Goal: Transaction & Acquisition: Purchase product/service

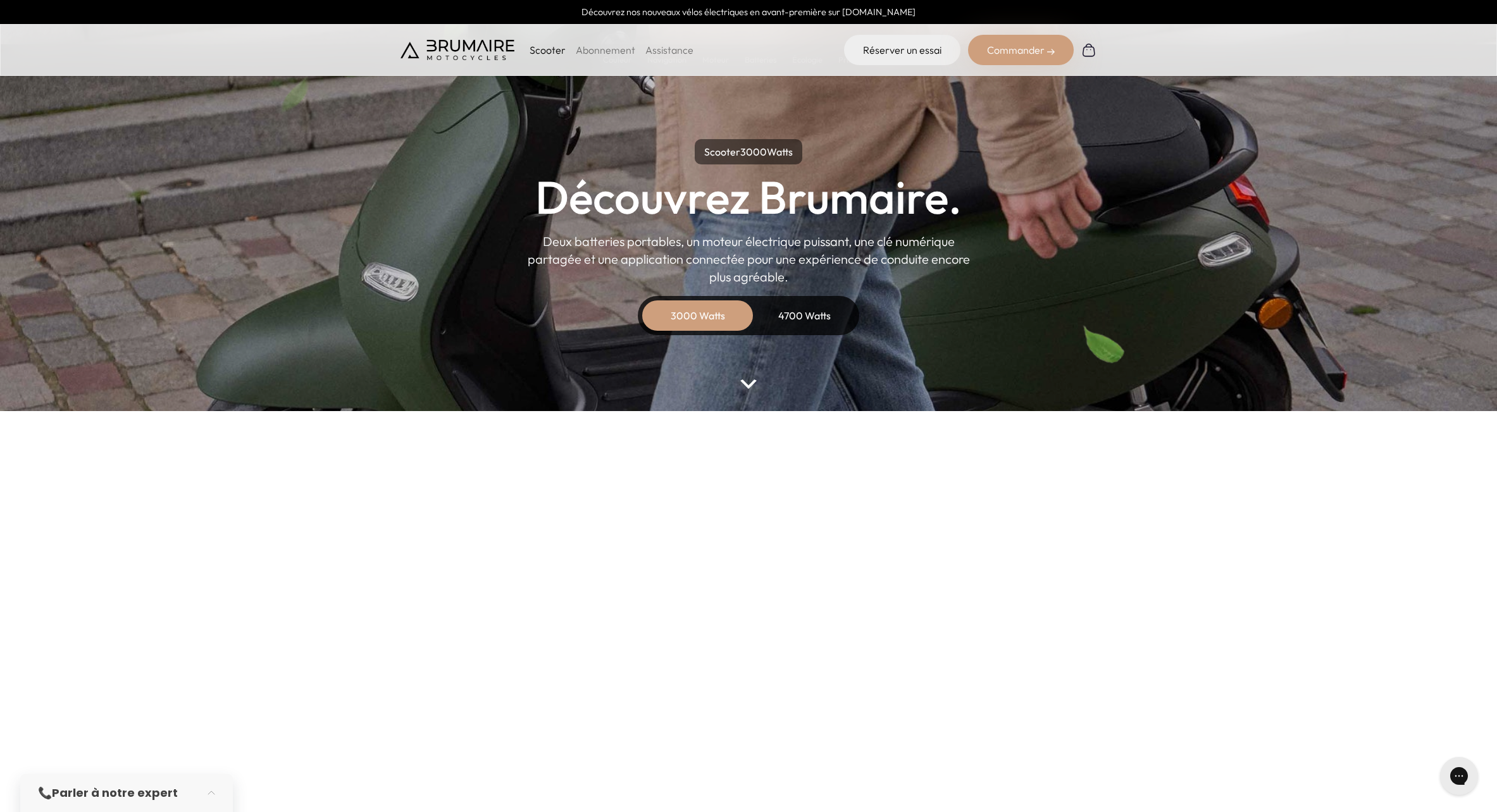
click at [715, 310] on div "3000 Watts" at bounding box center [697, 316] width 101 height 31
click at [748, 387] on img at bounding box center [748, 384] width 17 height 10
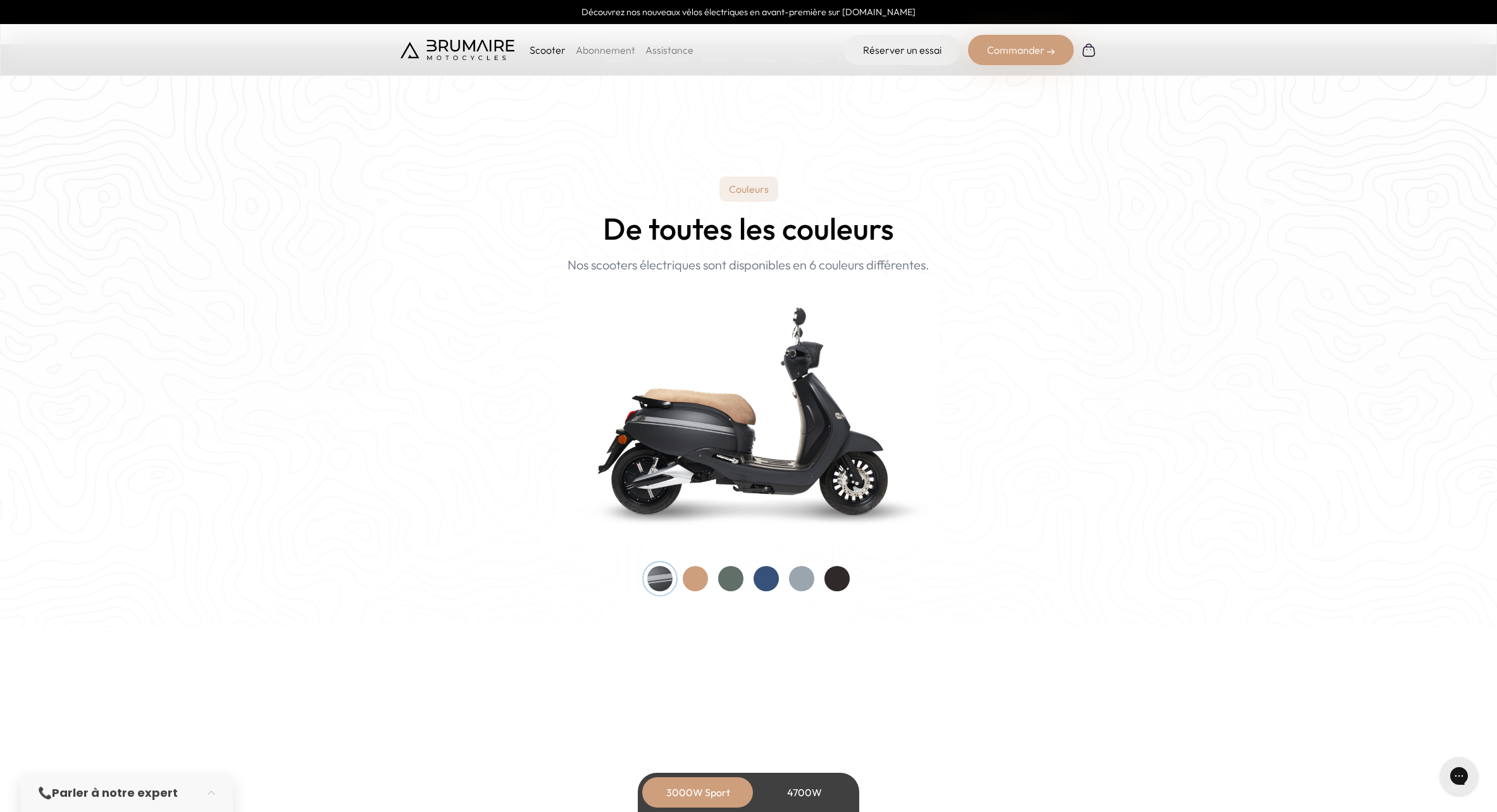
scroll to position [1092, 0]
click at [731, 581] on div at bounding box center [731, 578] width 26 height 26
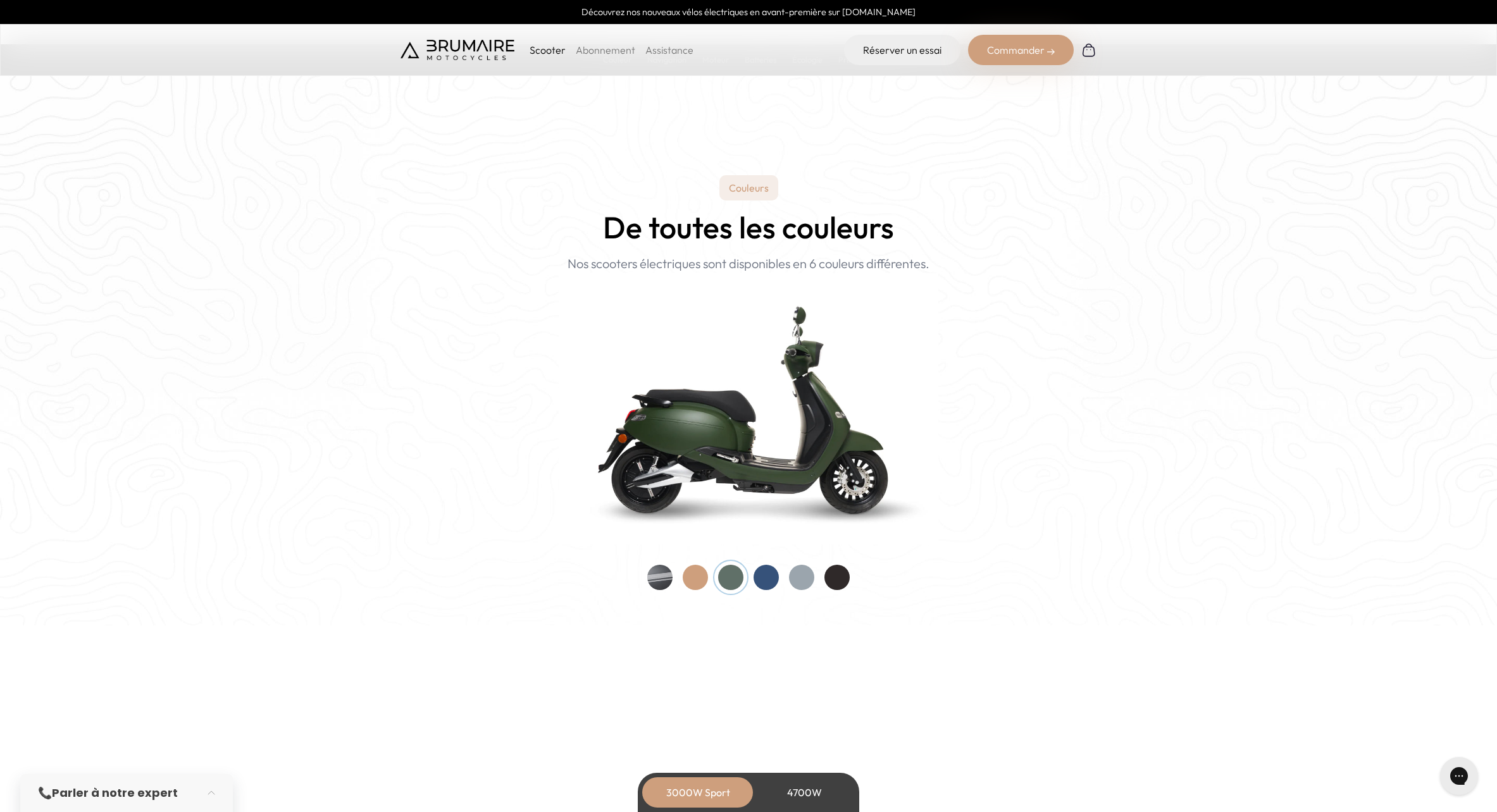
click at [766, 579] on div at bounding box center [766, 578] width 26 height 26
click at [796, 579] on div at bounding box center [802, 578] width 26 height 26
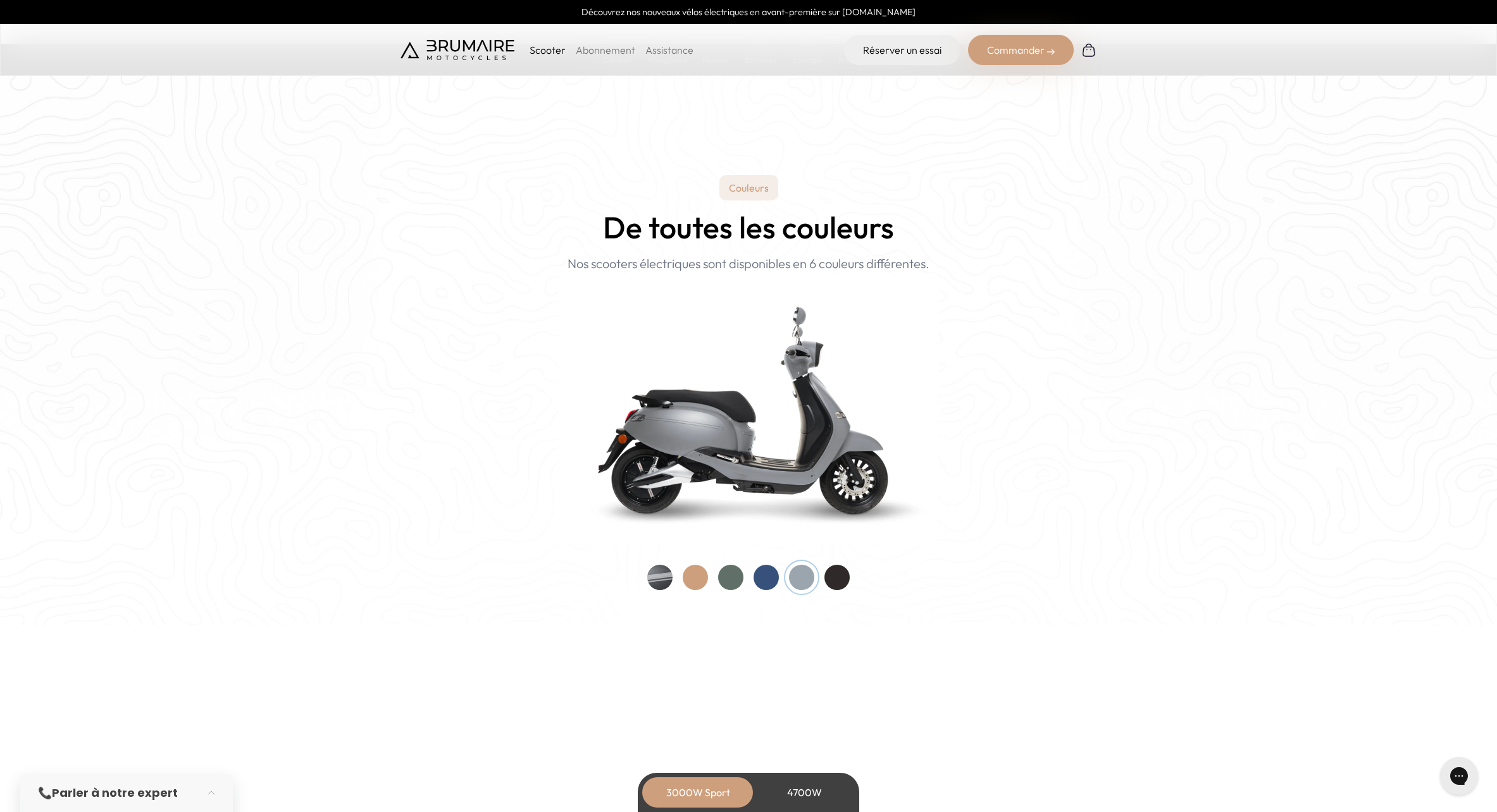
click at [839, 579] on div at bounding box center [837, 578] width 26 height 26
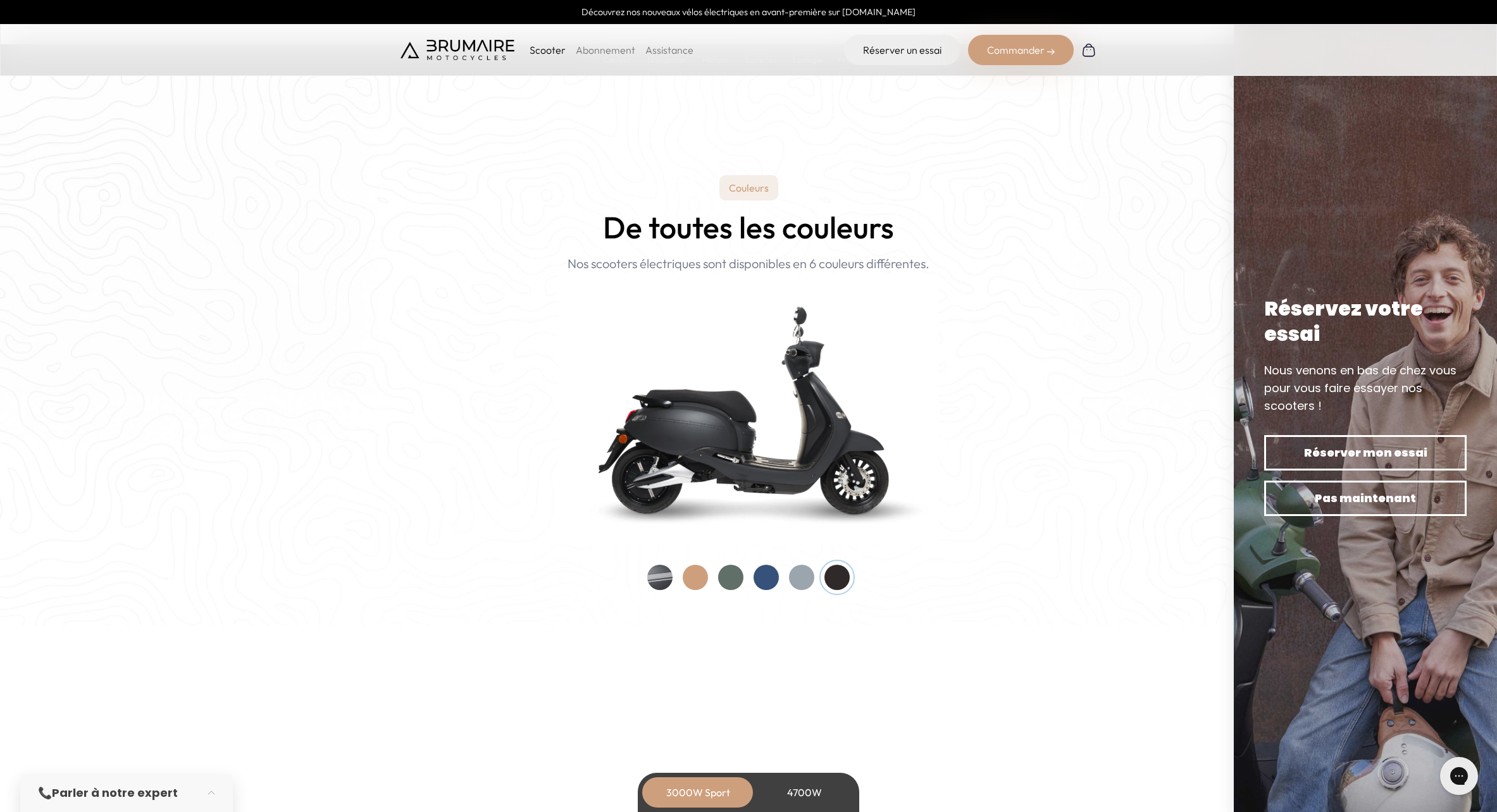
click at [657, 578] on div at bounding box center [660, 578] width 26 height 26
click at [683, 577] on div at bounding box center [696, 578] width 26 height 26
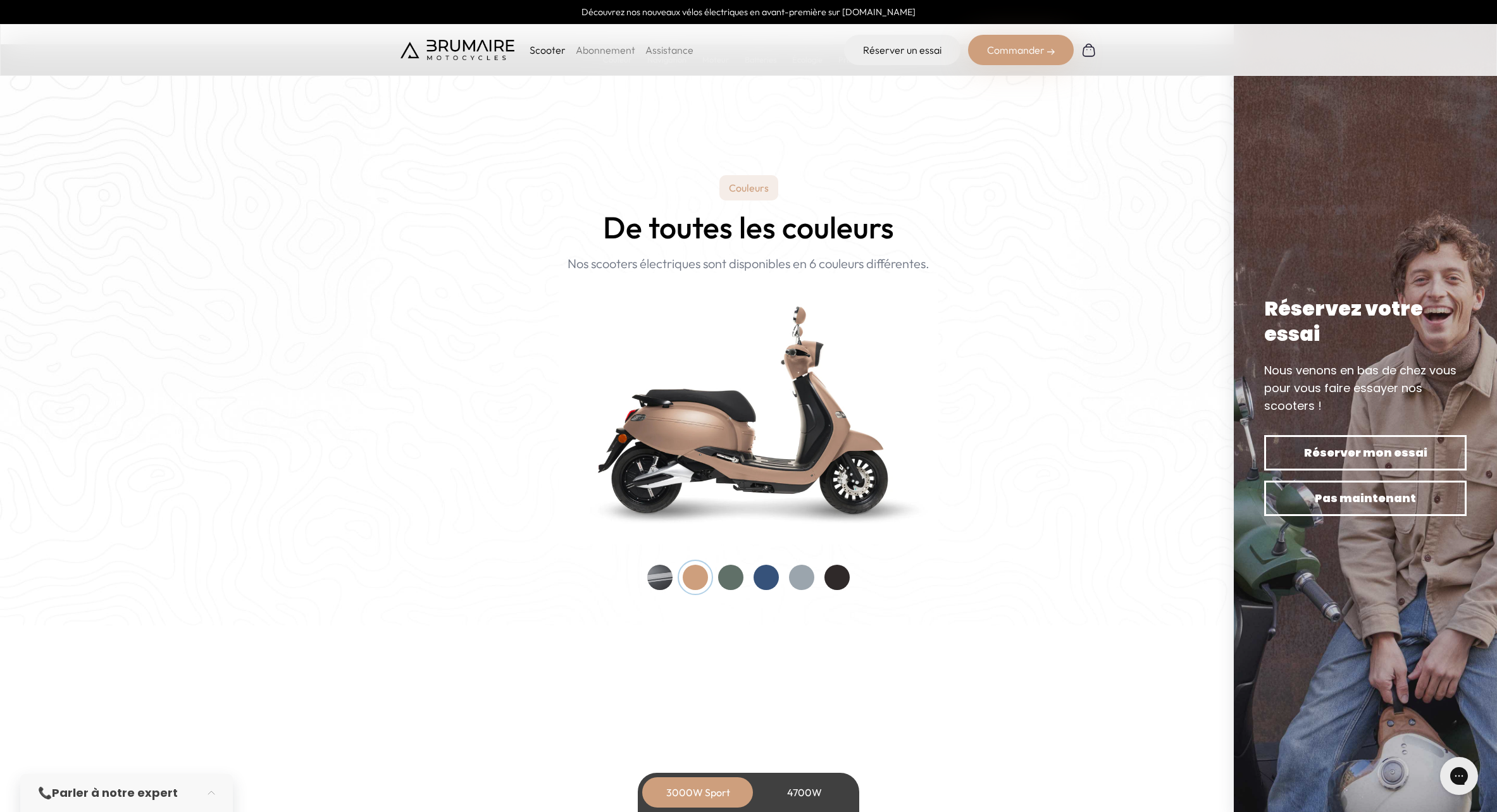
click at [667, 577] on div at bounding box center [660, 578] width 26 height 26
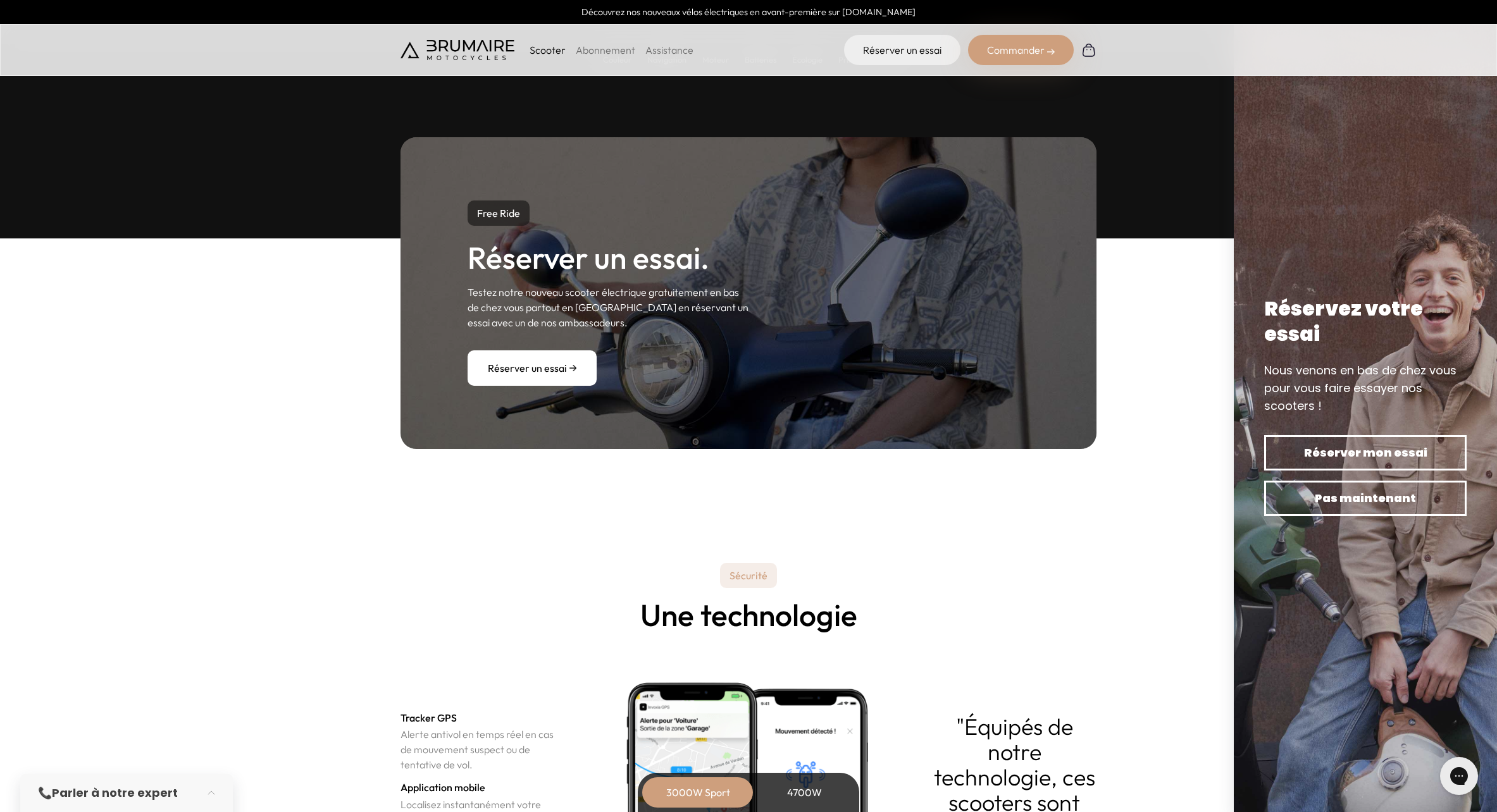
scroll to position [3784, 0]
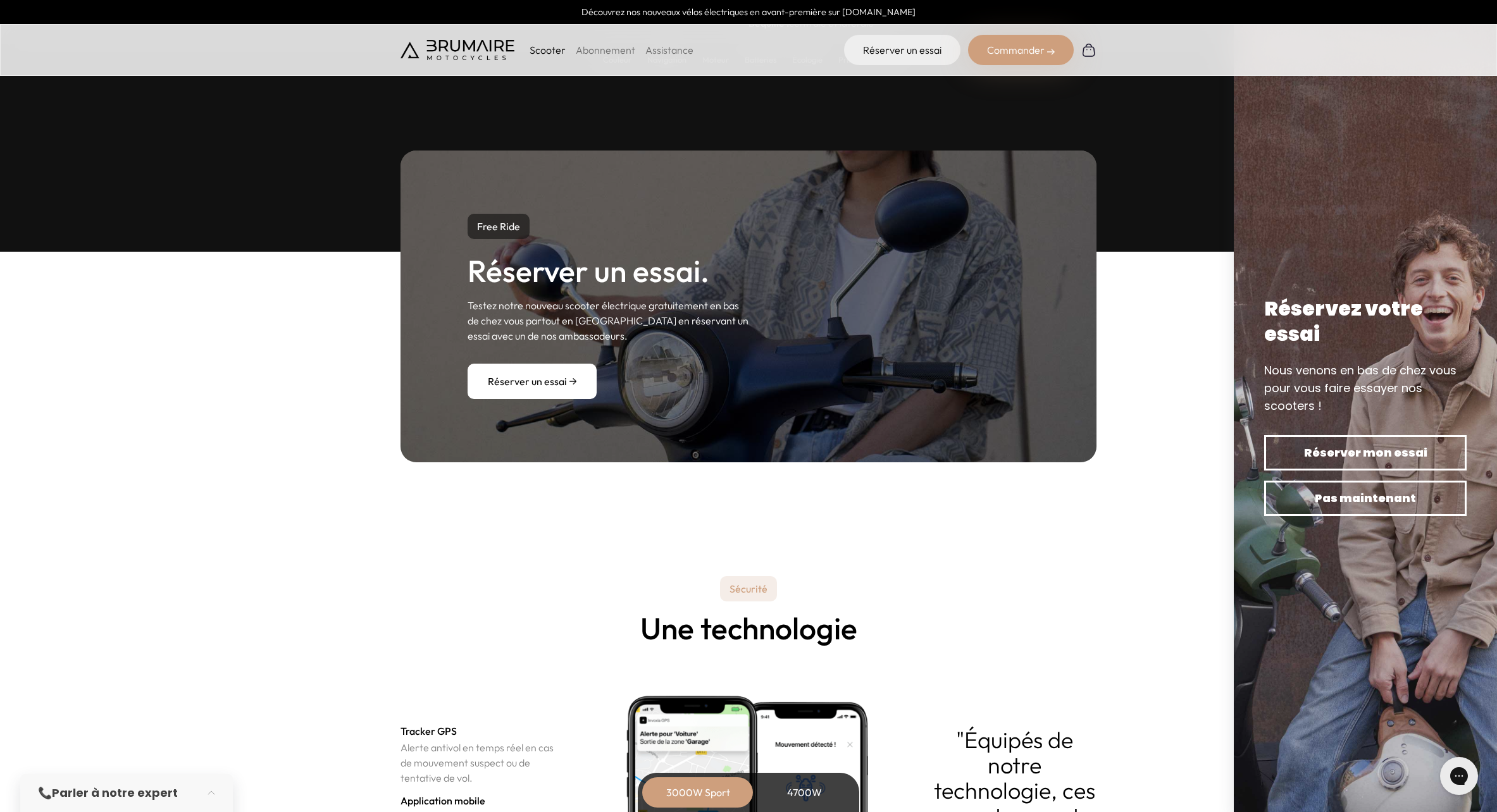
click at [539, 387] on link "Réserver un essai" at bounding box center [532, 381] width 129 height 36
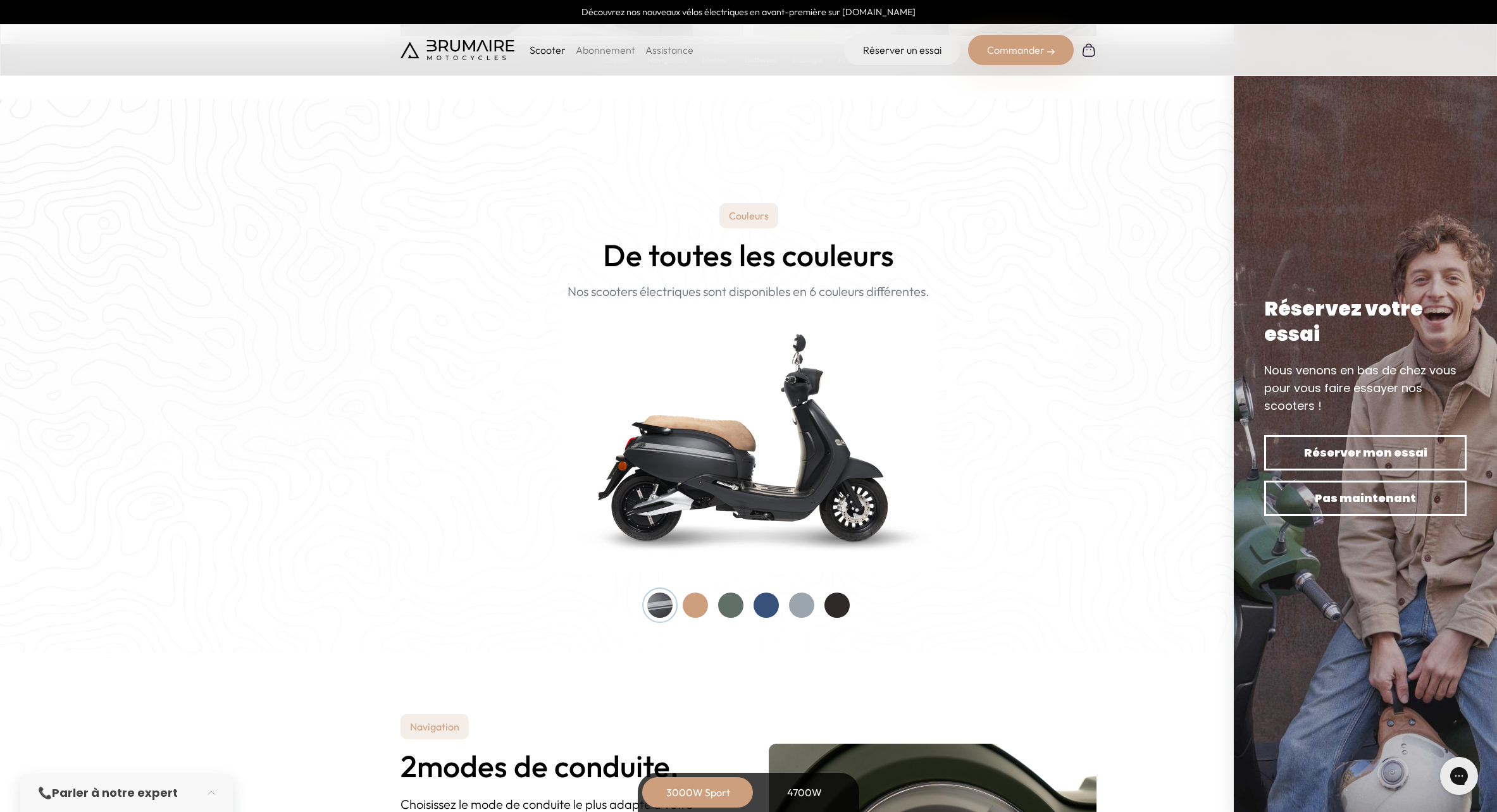
scroll to position [1076, 0]
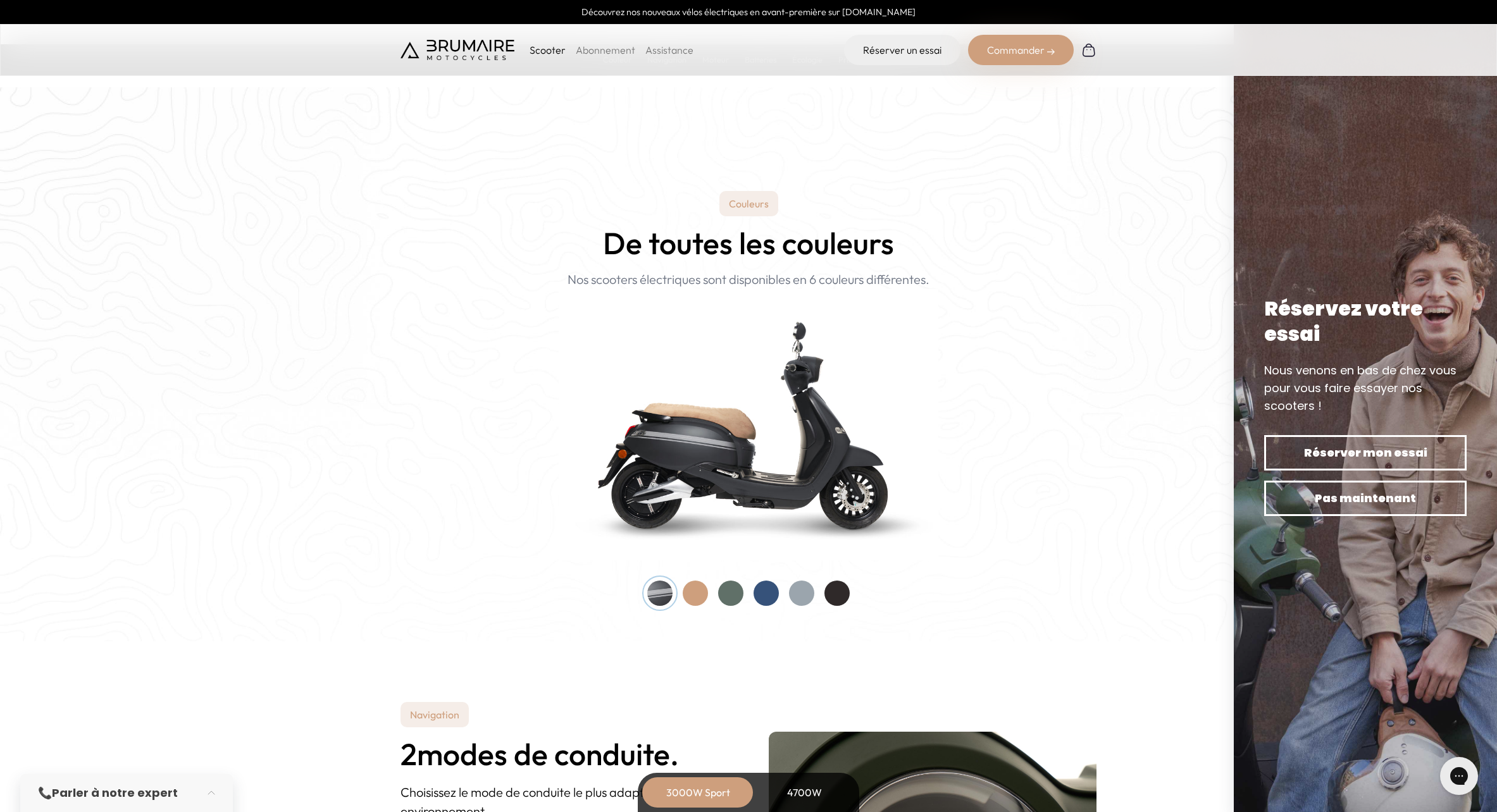
click at [729, 599] on div at bounding box center [731, 593] width 26 height 26
click at [766, 593] on div at bounding box center [766, 593] width 26 height 26
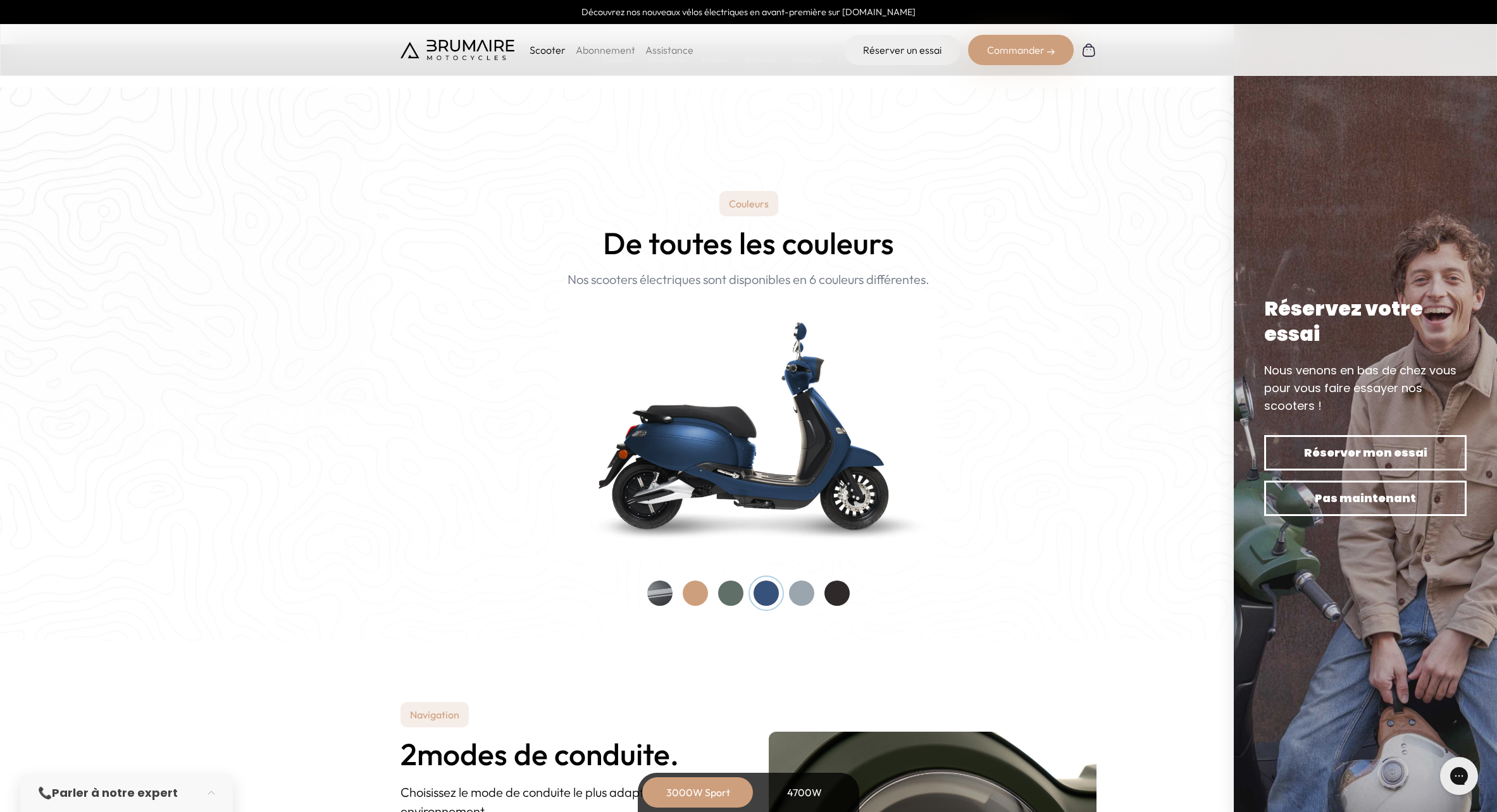
click at [805, 600] on div at bounding box center [802, 593] width 26 height 26
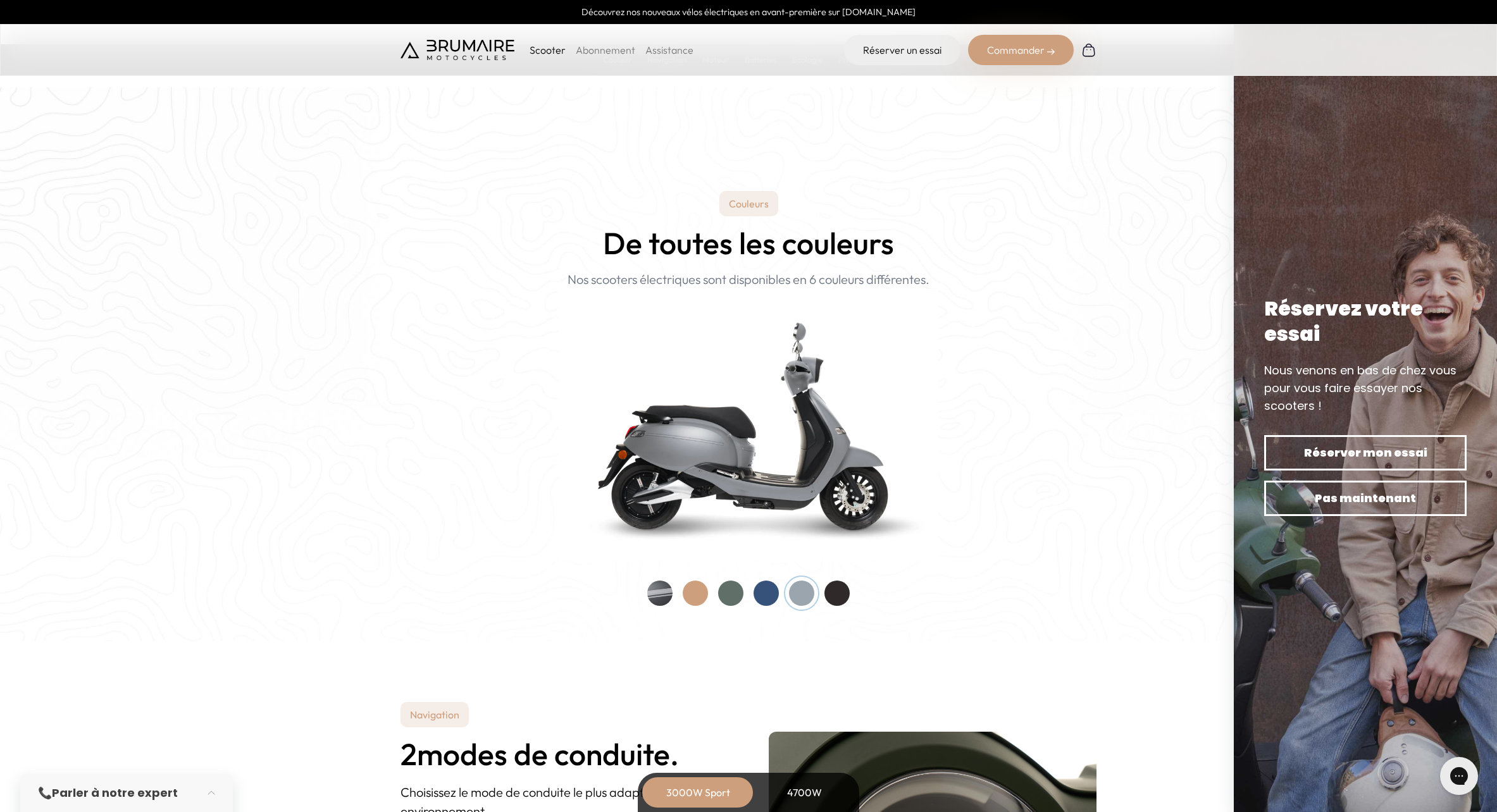
click at [847, 598] on div at bounding box center [837, 593] width 26 height 26
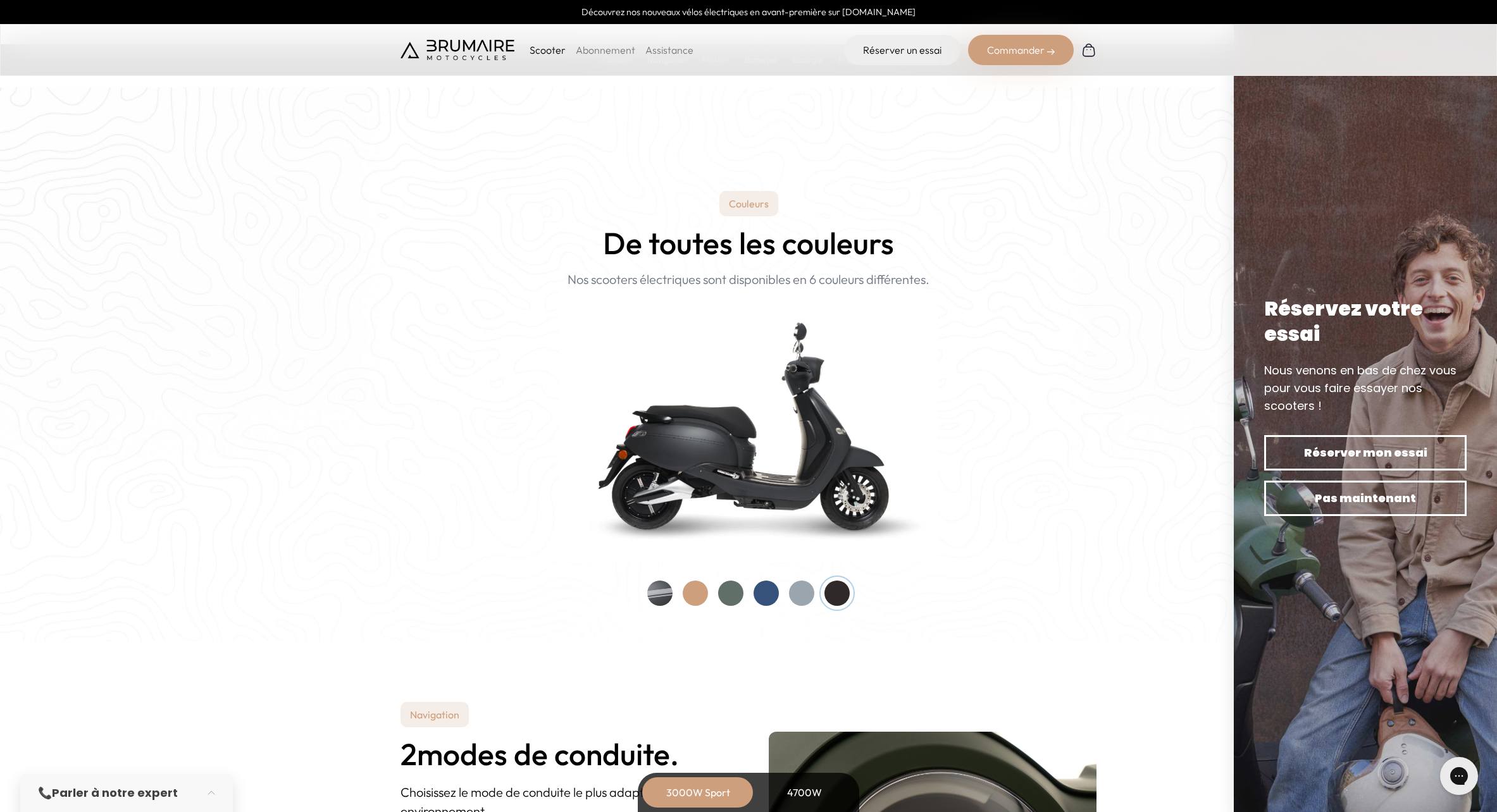
click at [687, 594] on div at bounding box center [696, 593] width 26 height 26
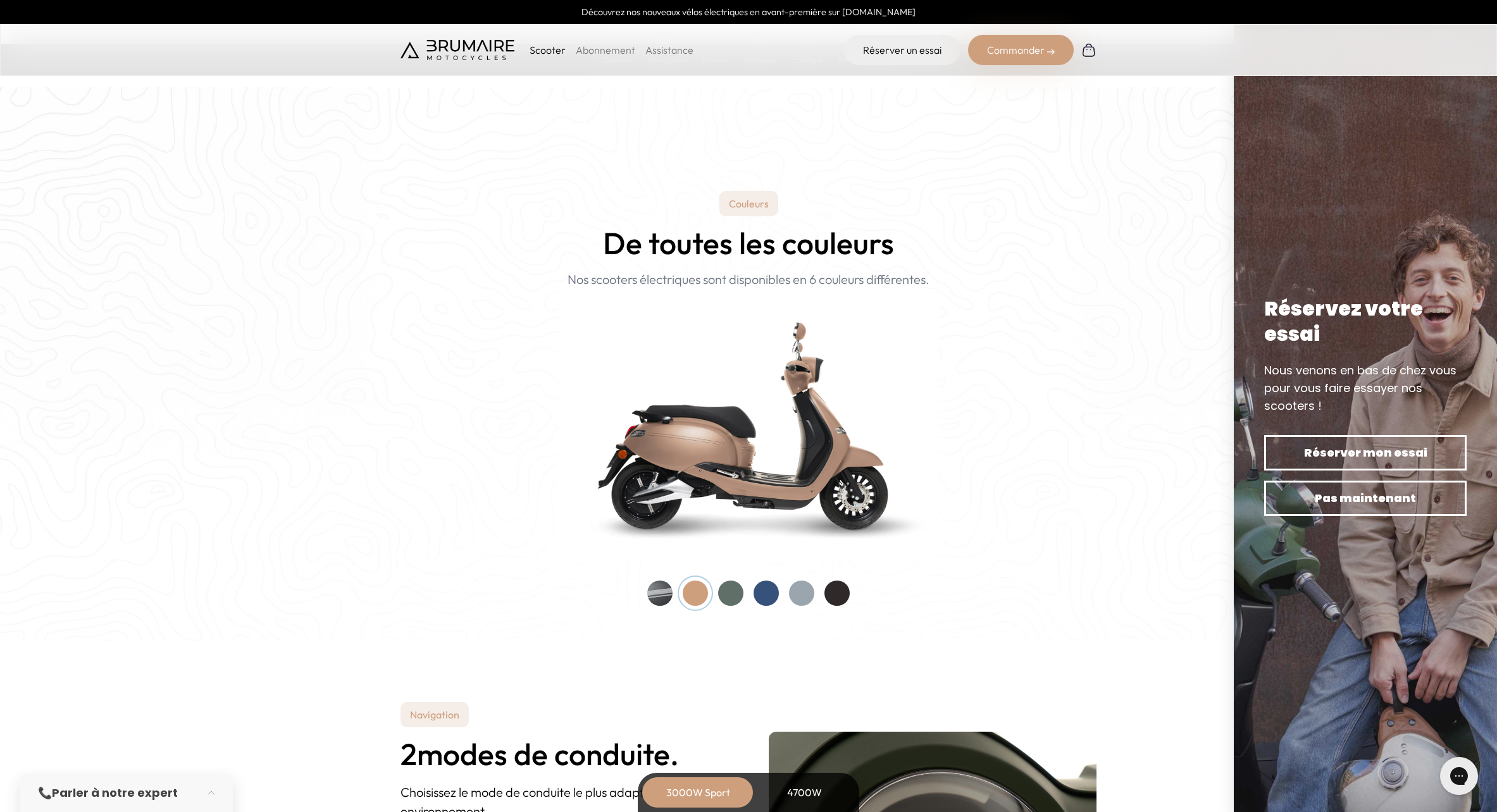
click at [653, 597] on div at bounding box center [660, 593] width 26 height 26
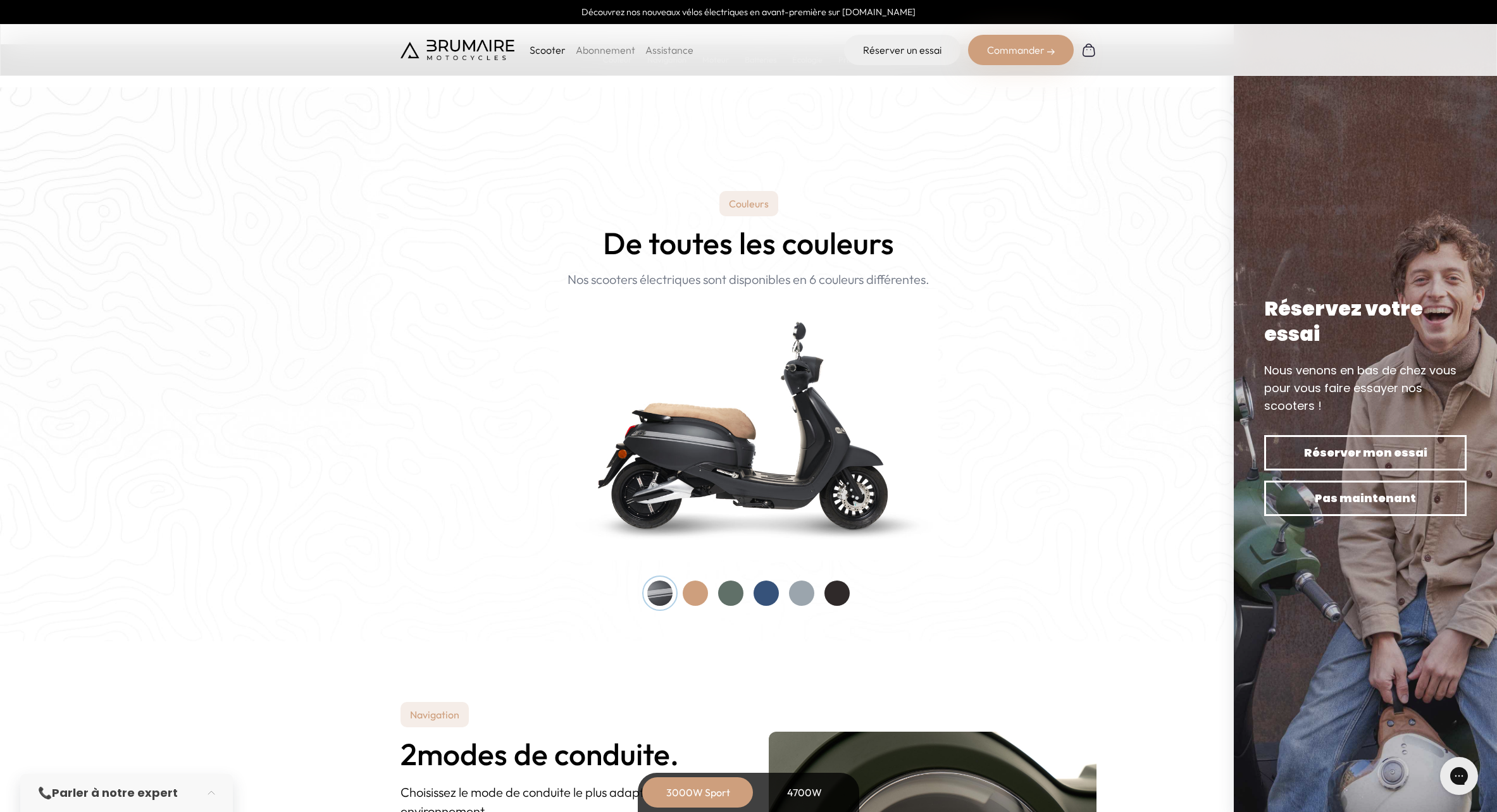
click at [758, 484] on img at bounding box center [748, 424] width 380 height 271
click at [1029, 45] on div "Commander" at bounding box center [1021, 50] width 106 height 31
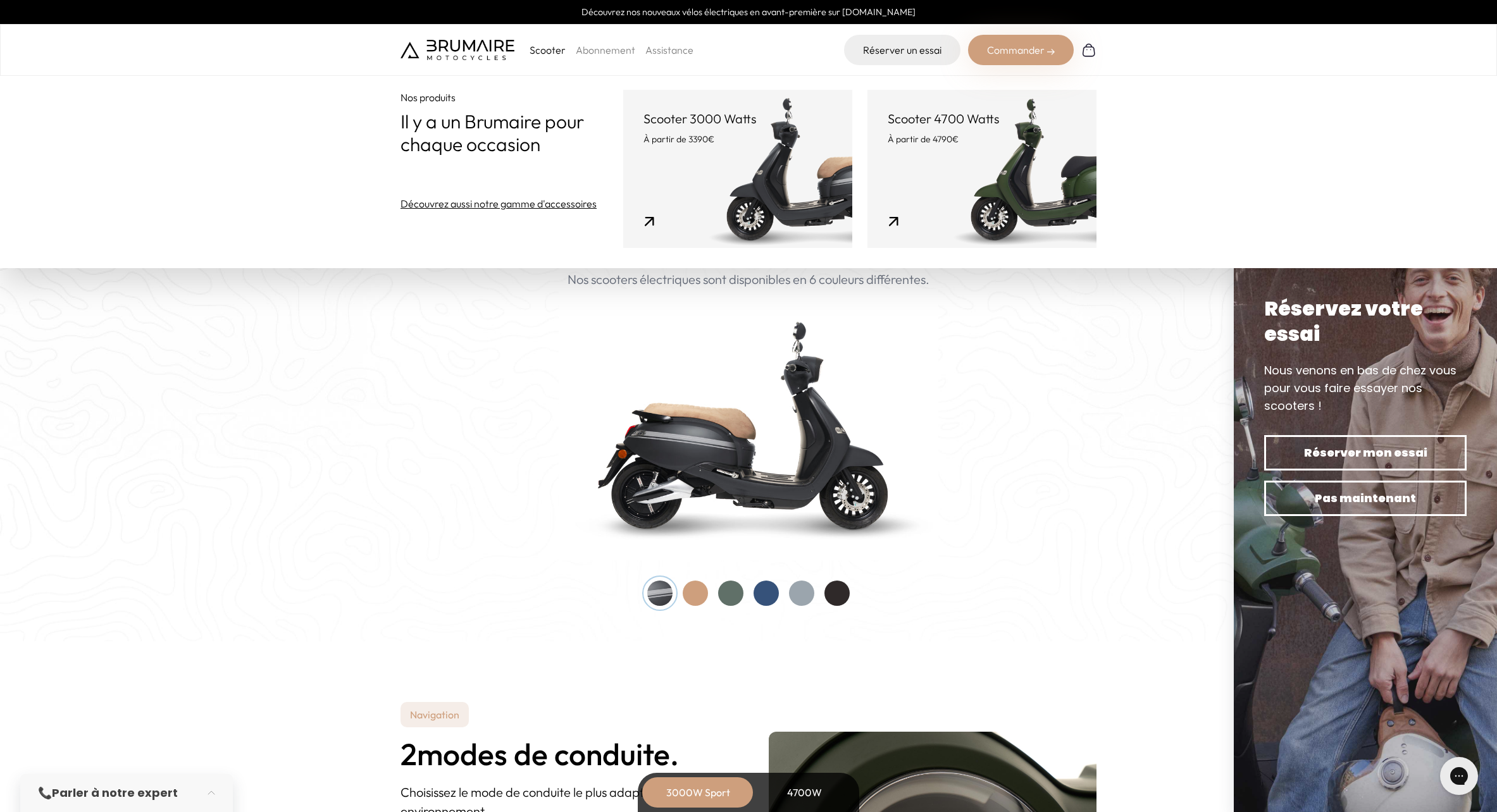
click at [763, 138] on p "À partir de 3390€" at bounding box center [738, 139] width 189 height 13
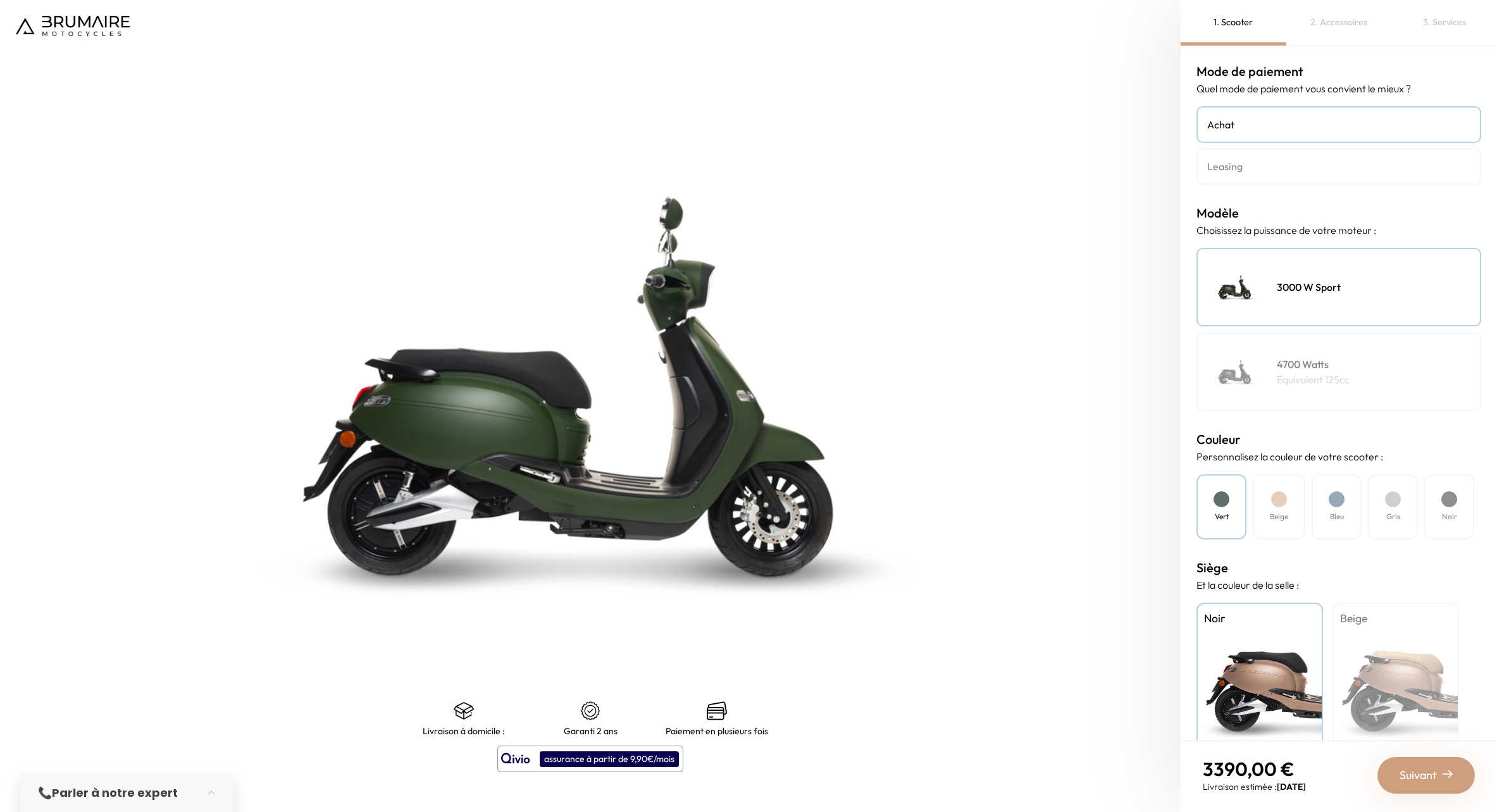
click at [1285, 171] on h4 "Leasing" at bounding box center [1339, 166] width 264 height 15
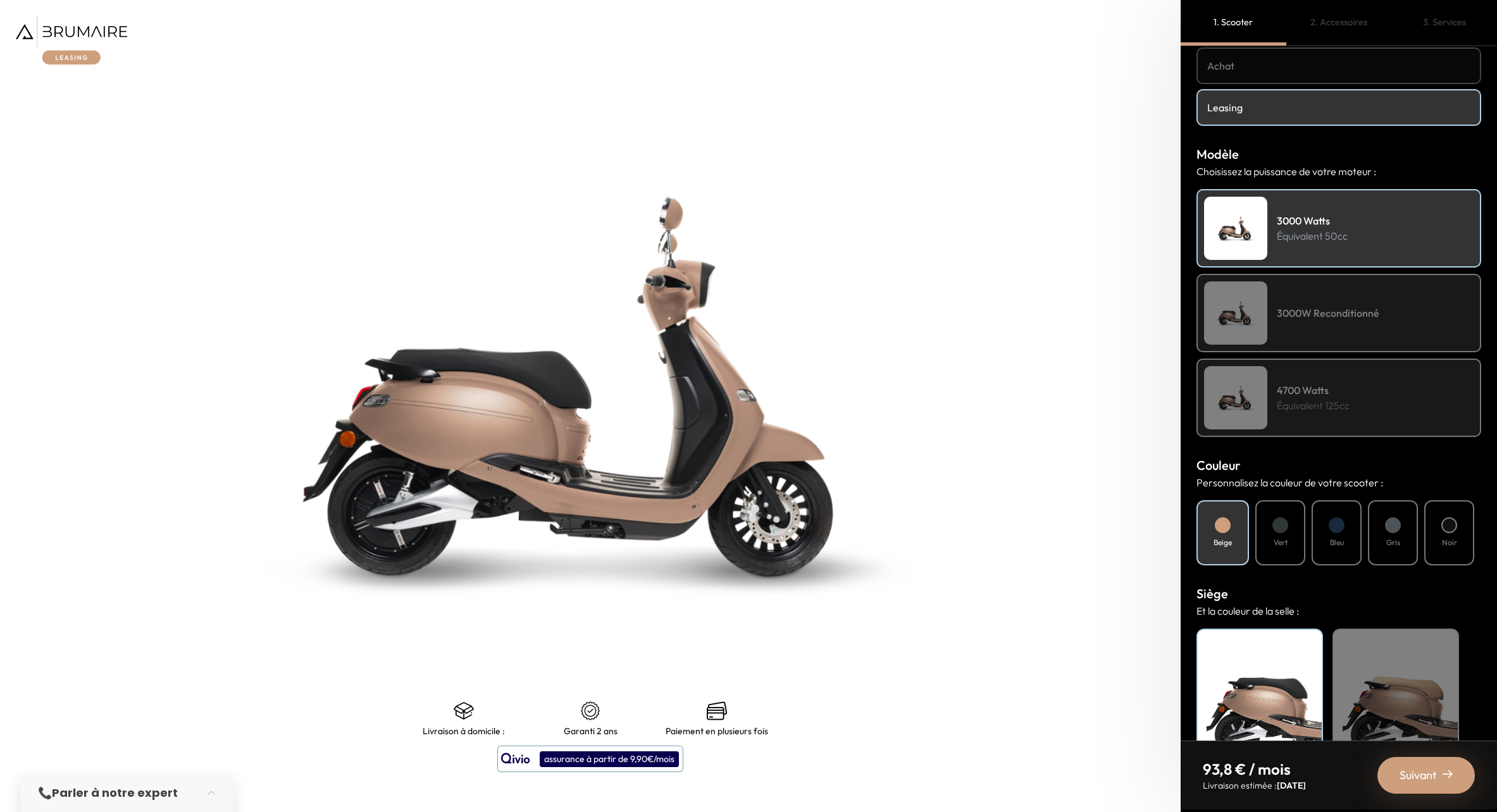
scroll to position [60, 0]
click at [1362, 228] on div "3000 Watts Équivalent 50cc" at bounding box center [1339, 227] width 285 height 78
click at [1286, 531] on div "Vert" at bounding box center [1280, 531] width 50 height 65
click at [1286, 532] on div "Vert" at bounding box center [1280, 531] width 50 height 65
click at [1334, 531] on div at bounding box center [1337, 524] width 16 height 16
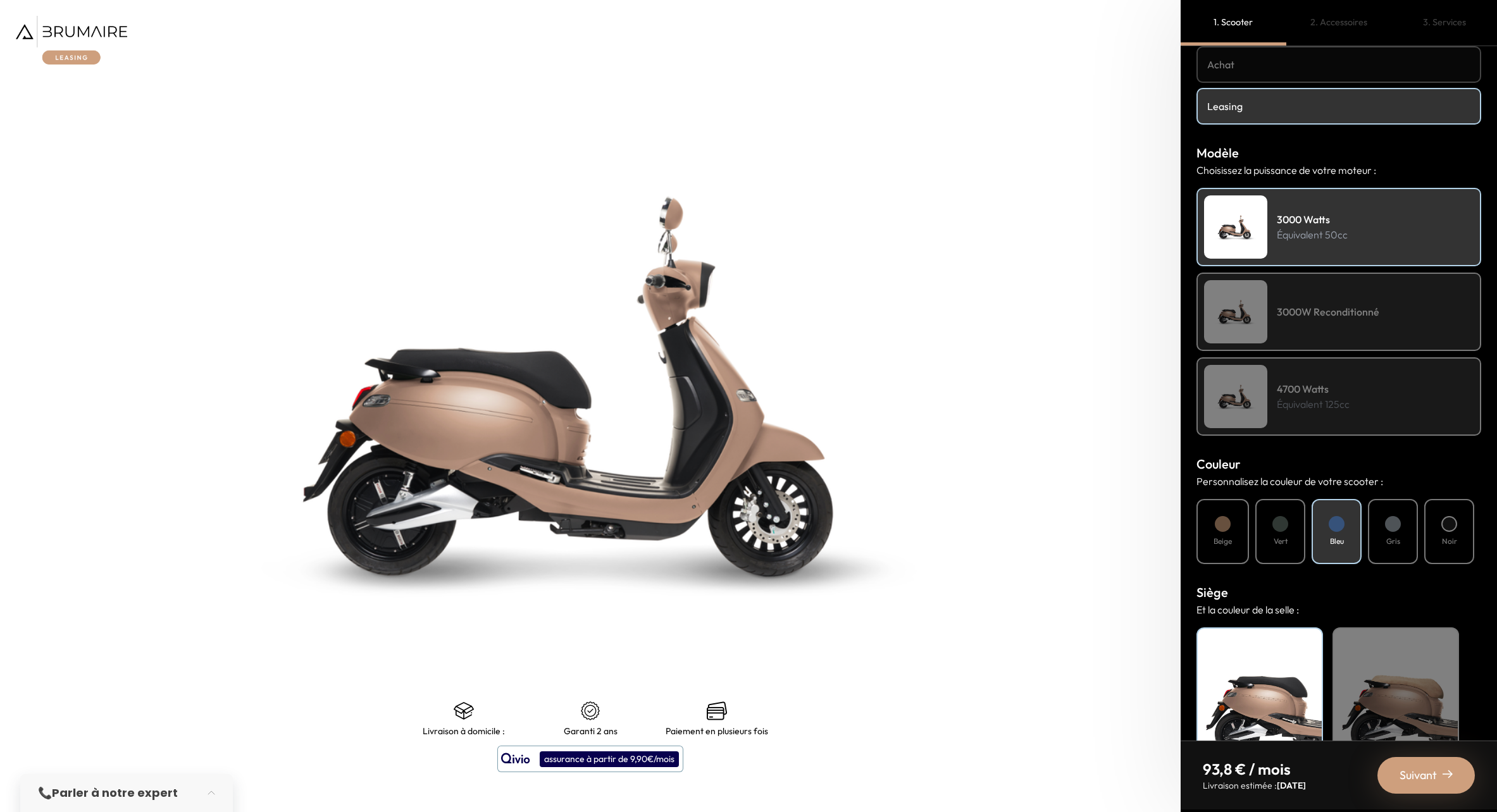
click at [1399, 532] on div "Gris" at bounding box center [1393, 531] width 50 height 65
click at [1450, 527] on div at bounding box center [1449, 524] width 16 height 16
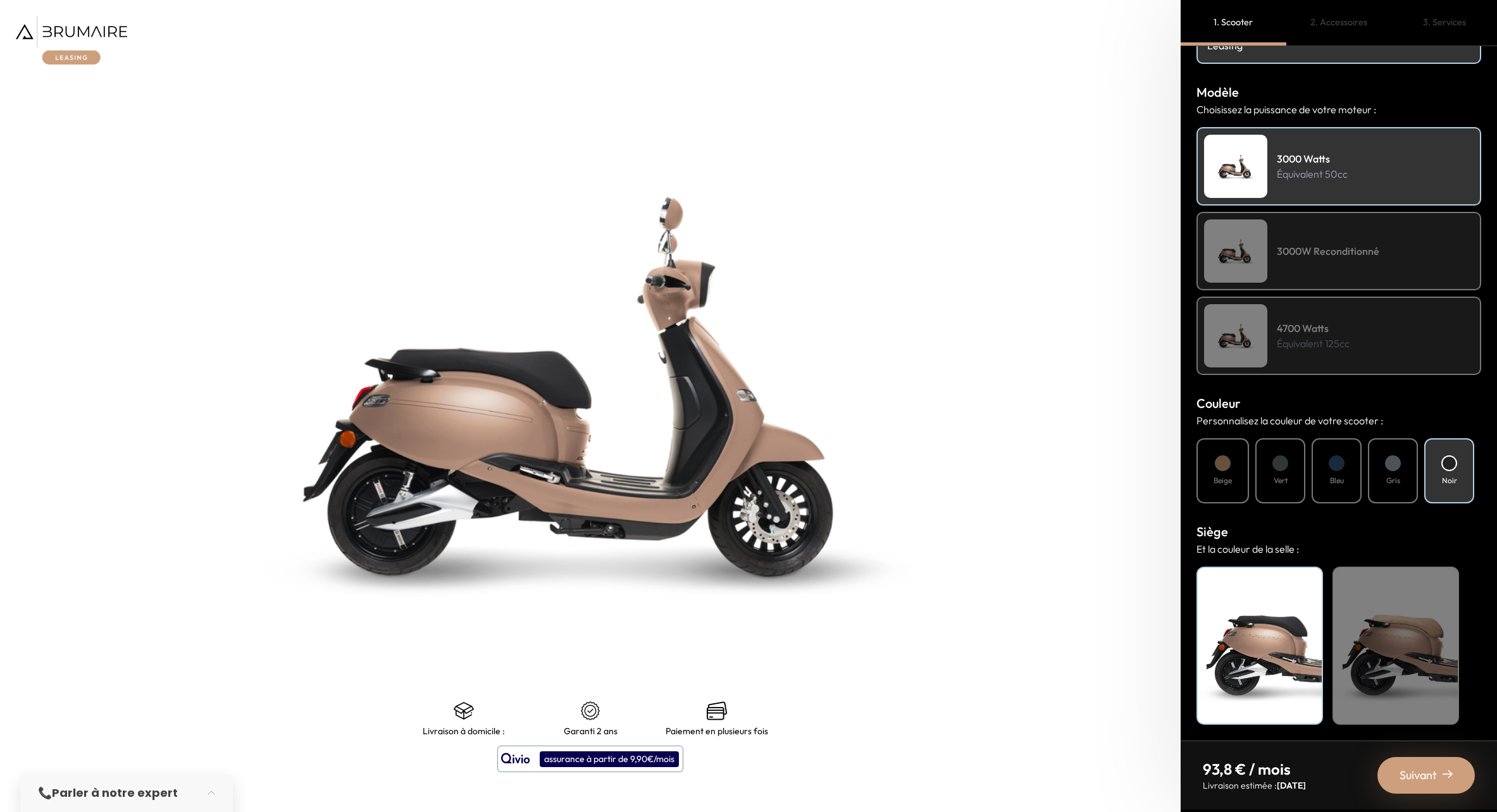
click at [1237, 466] on div "Beige" at bounding box center [1223, 471] width 52 height 65
click at [1293, 461] on div "Vert" at bounding box center [1280, 471] width 50 height 65
click at [1315, 461] on div "Bleu" at bounding box center [1337, 471] width 50 height 65
click at [1380, 466] on div "Gris" at bounding box center [1393, 471] width 50 height 65
click at [1438, 467] on div "Noir" at bounding box center [1449, 471] width 50 height 65
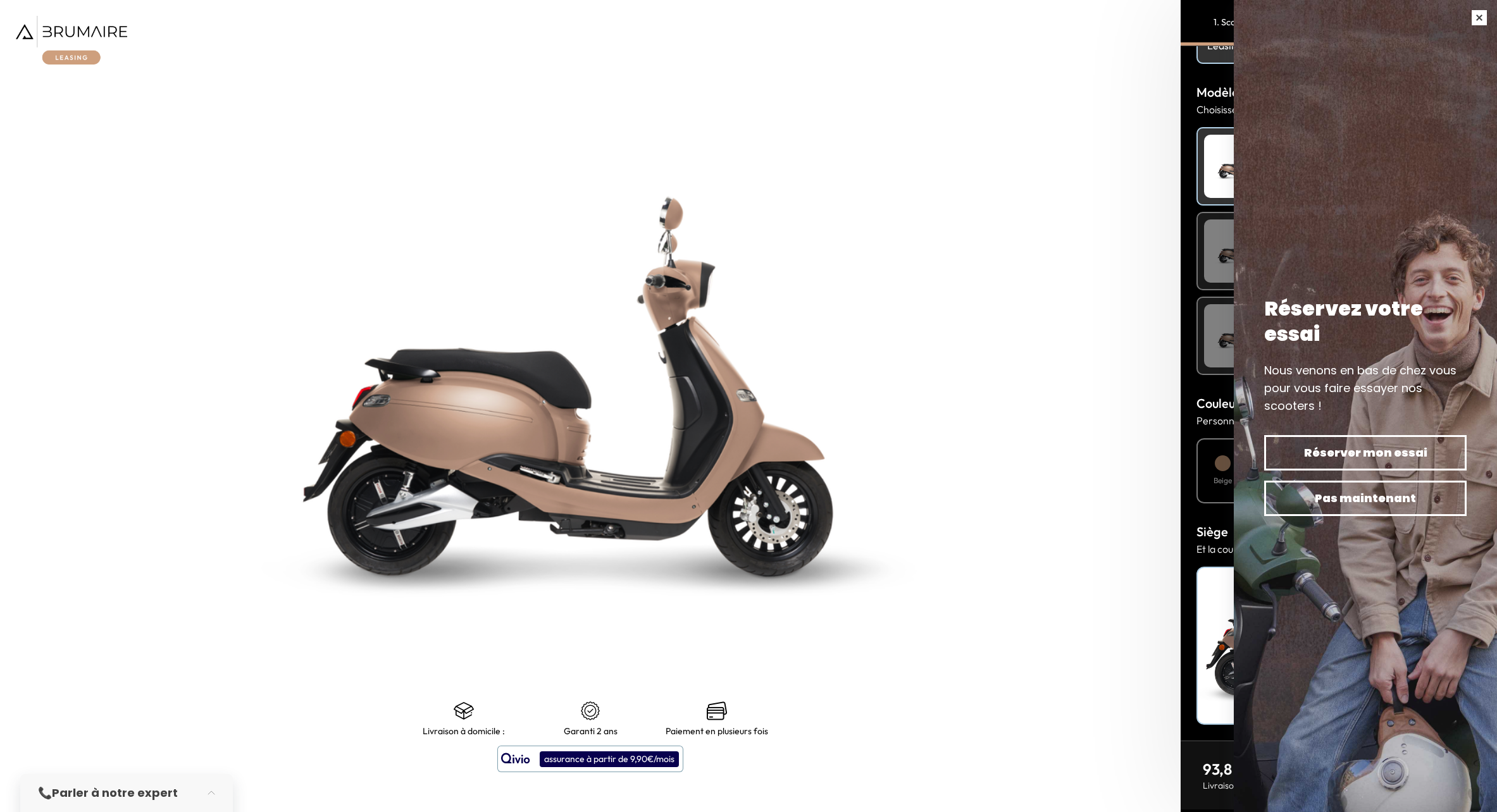
click at [1478, 12] on button "button" at bounding box center [1480, 18] width 36 height 36
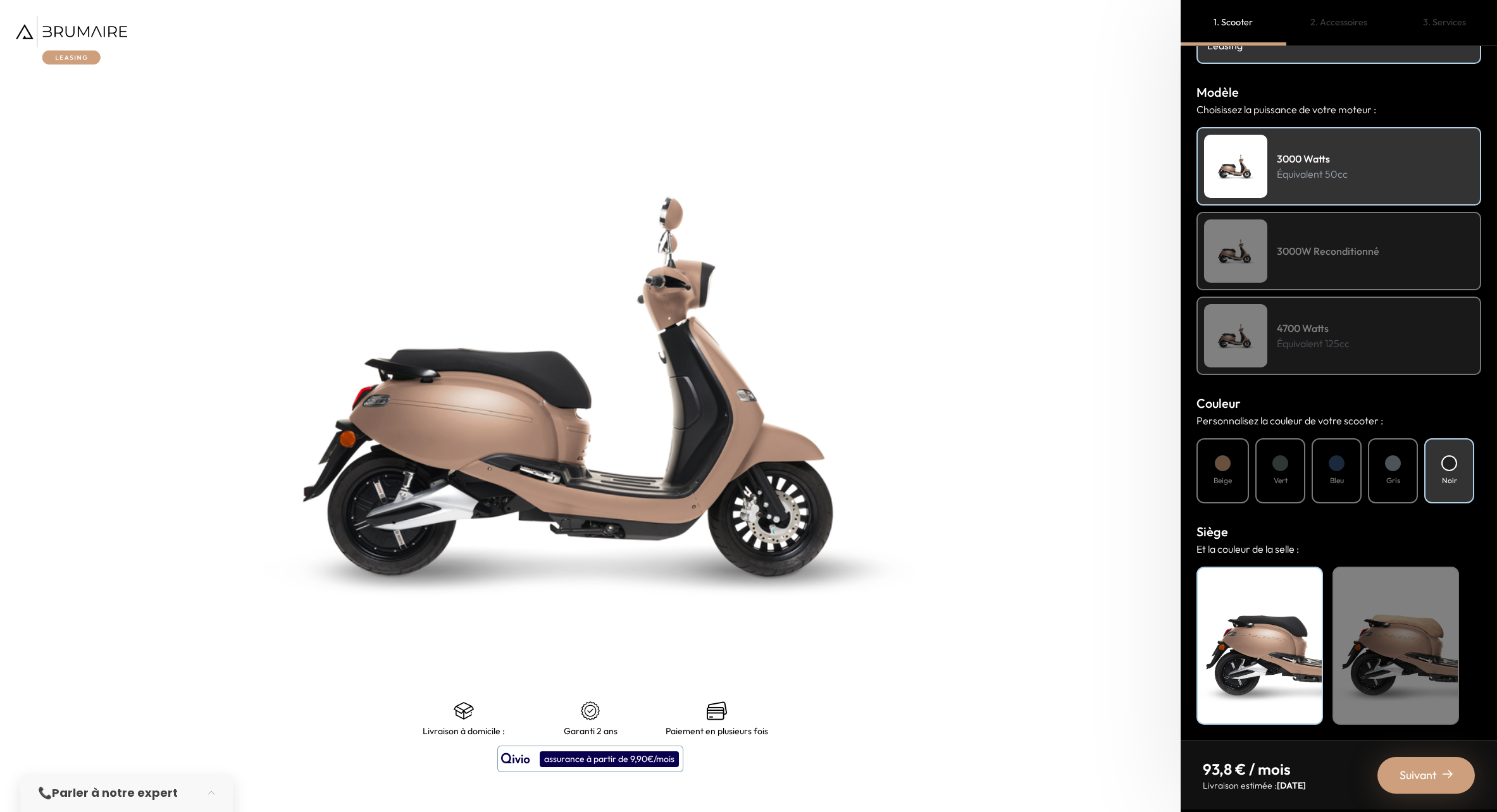
click at [1393, 643] on div "Beige" at bounding box center [1396, 646] width 126 height 158
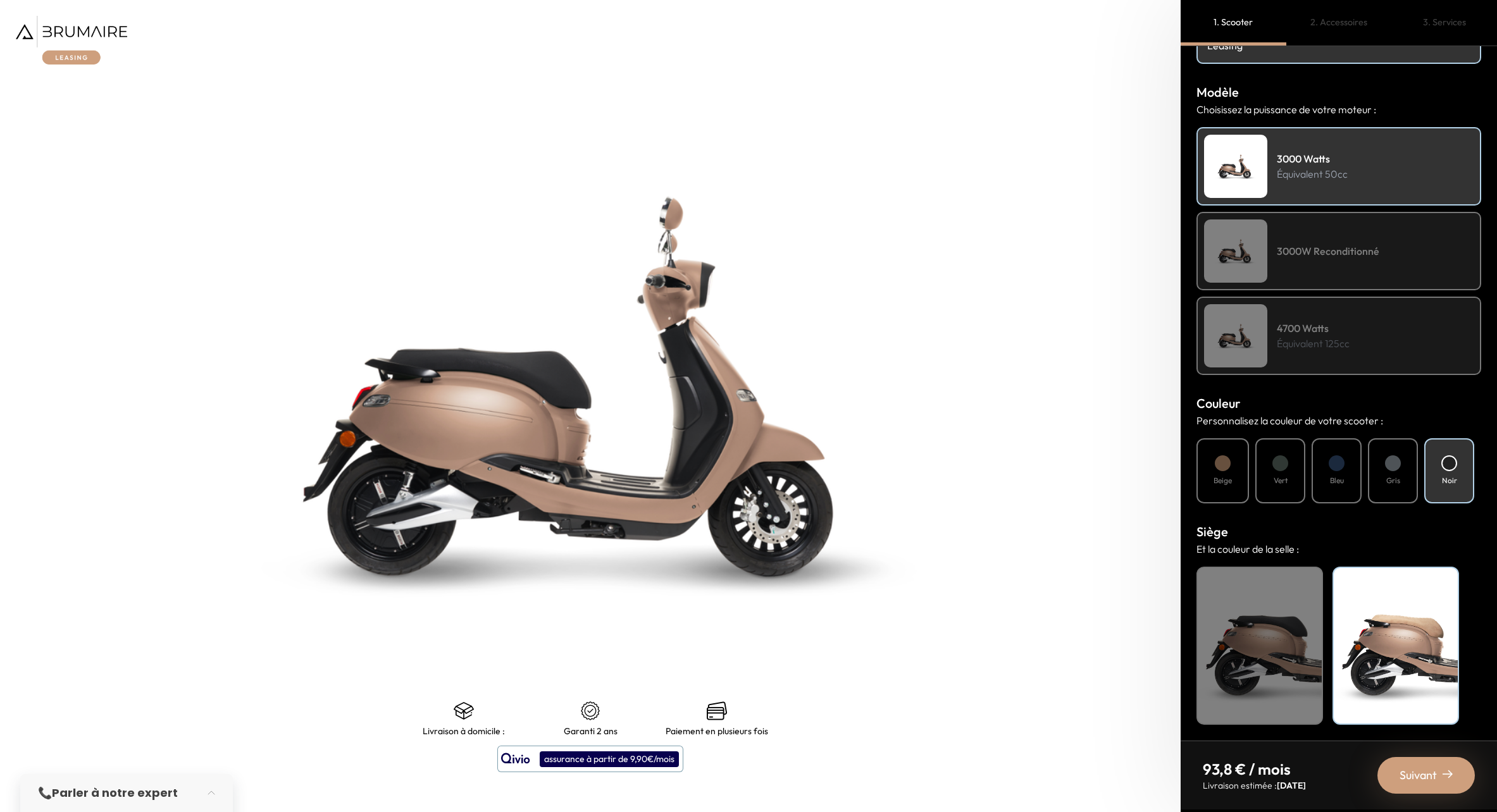
click at [1424, 769] on span "Suivant" at bounding box center [1419, 776] width 38 height 18
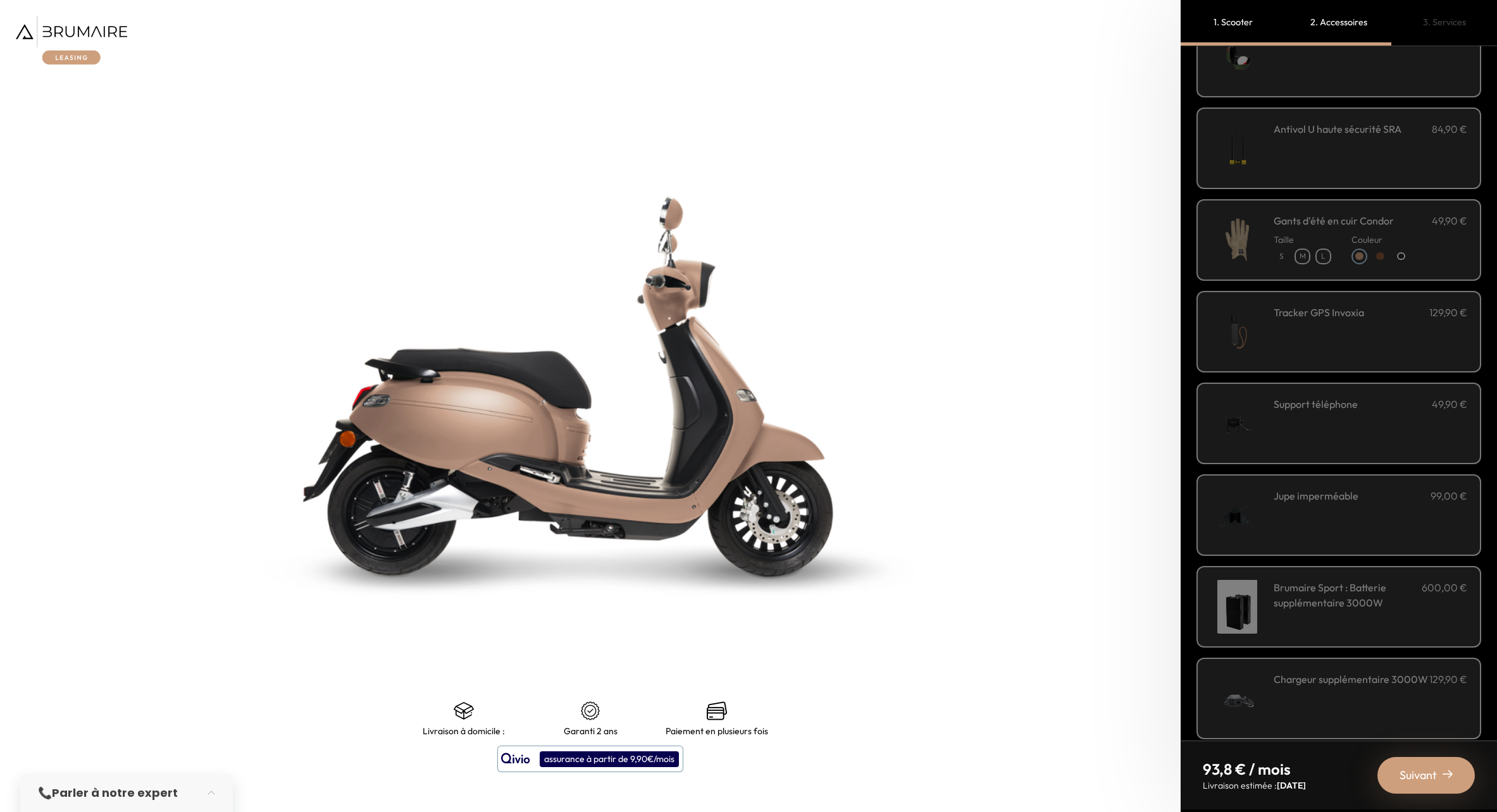
scroll to position [105, 0]
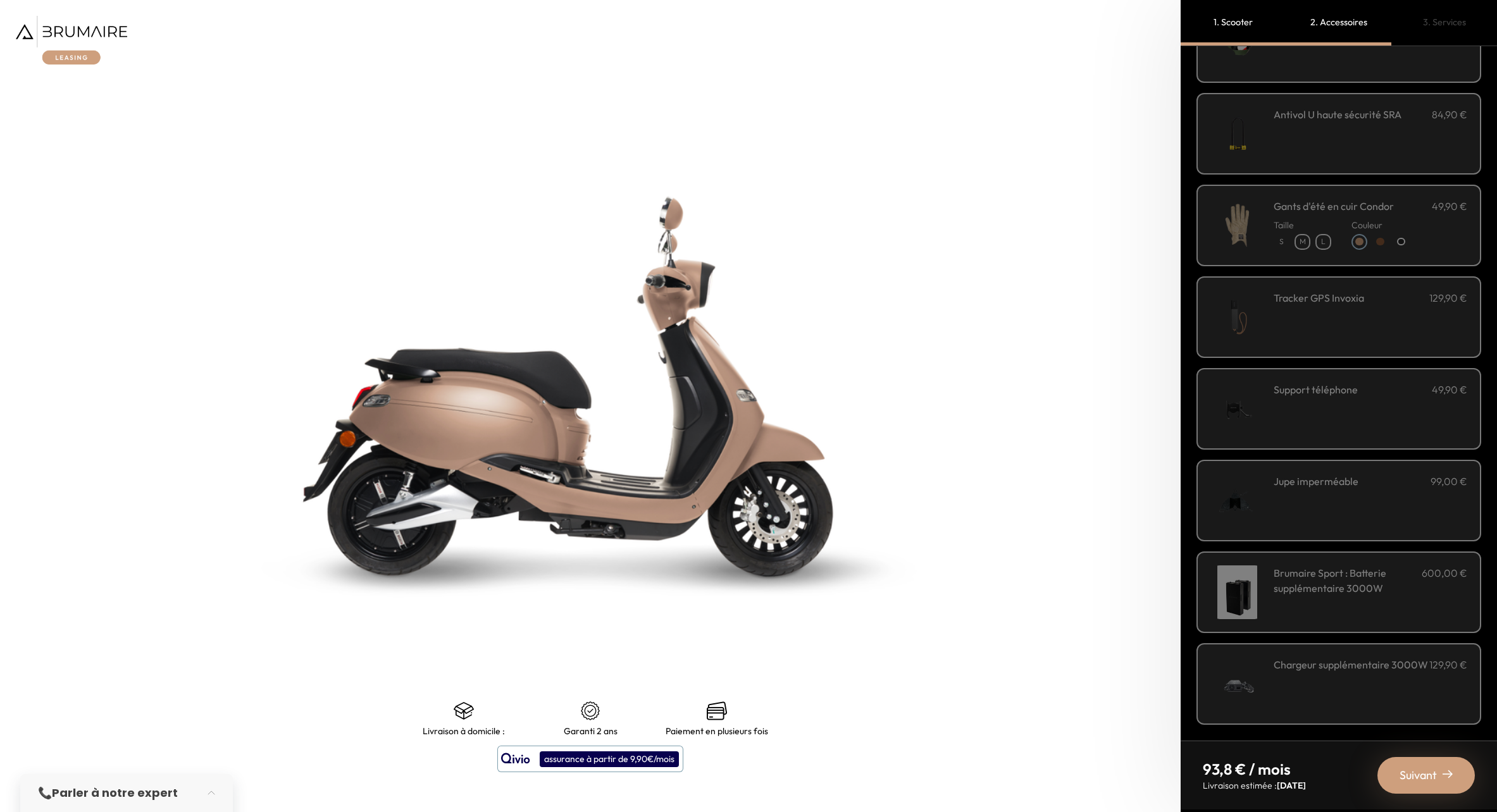
click at [1445, 774] on img at bounding box center [1448, 774] width 10 height 10
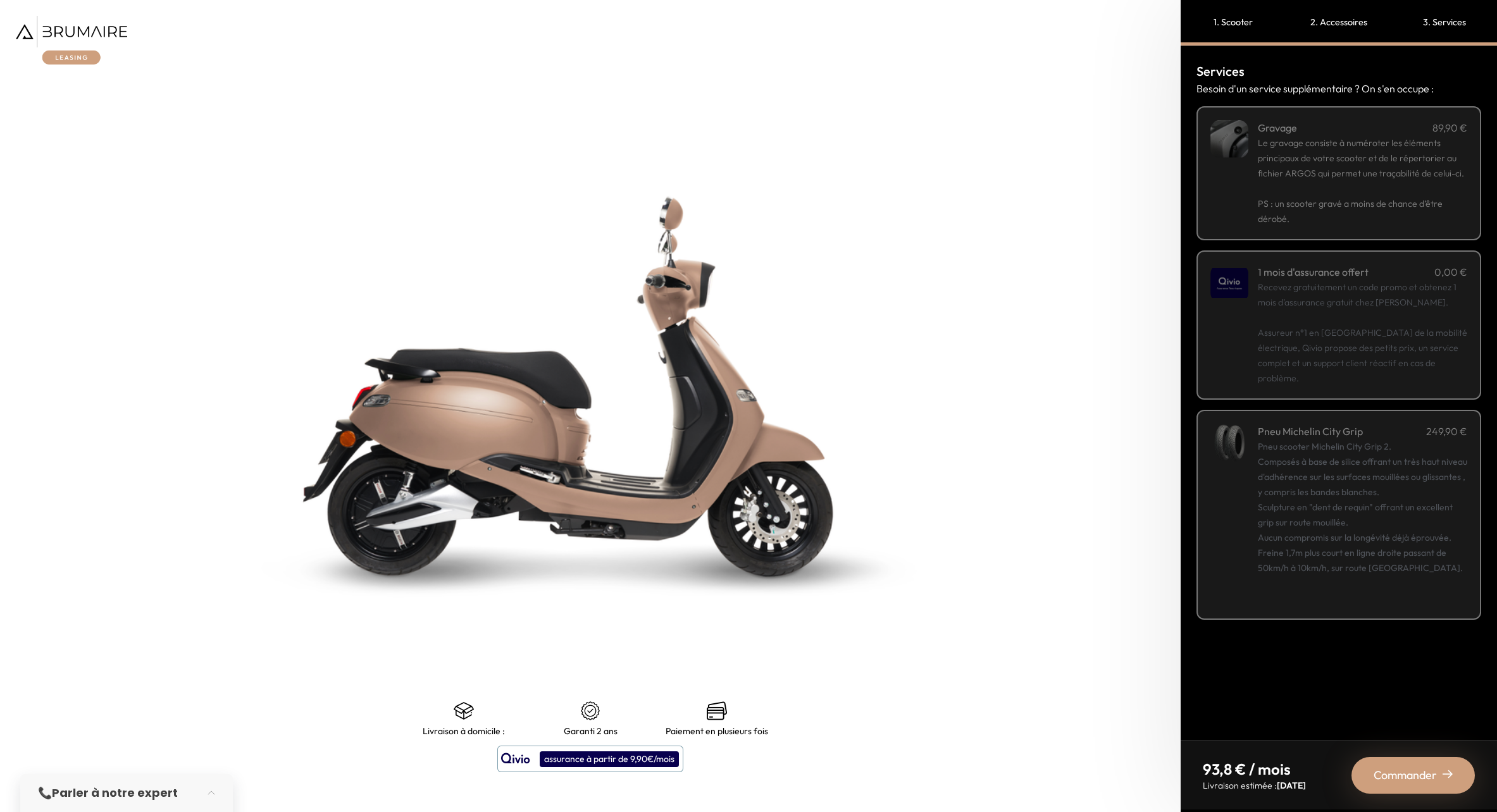
click at [1343, 137] on span "Le gravage consiste à numéroter les éléments principaux de votre scooter et de …" at bounding box center [1360, 158] width 206 height 41
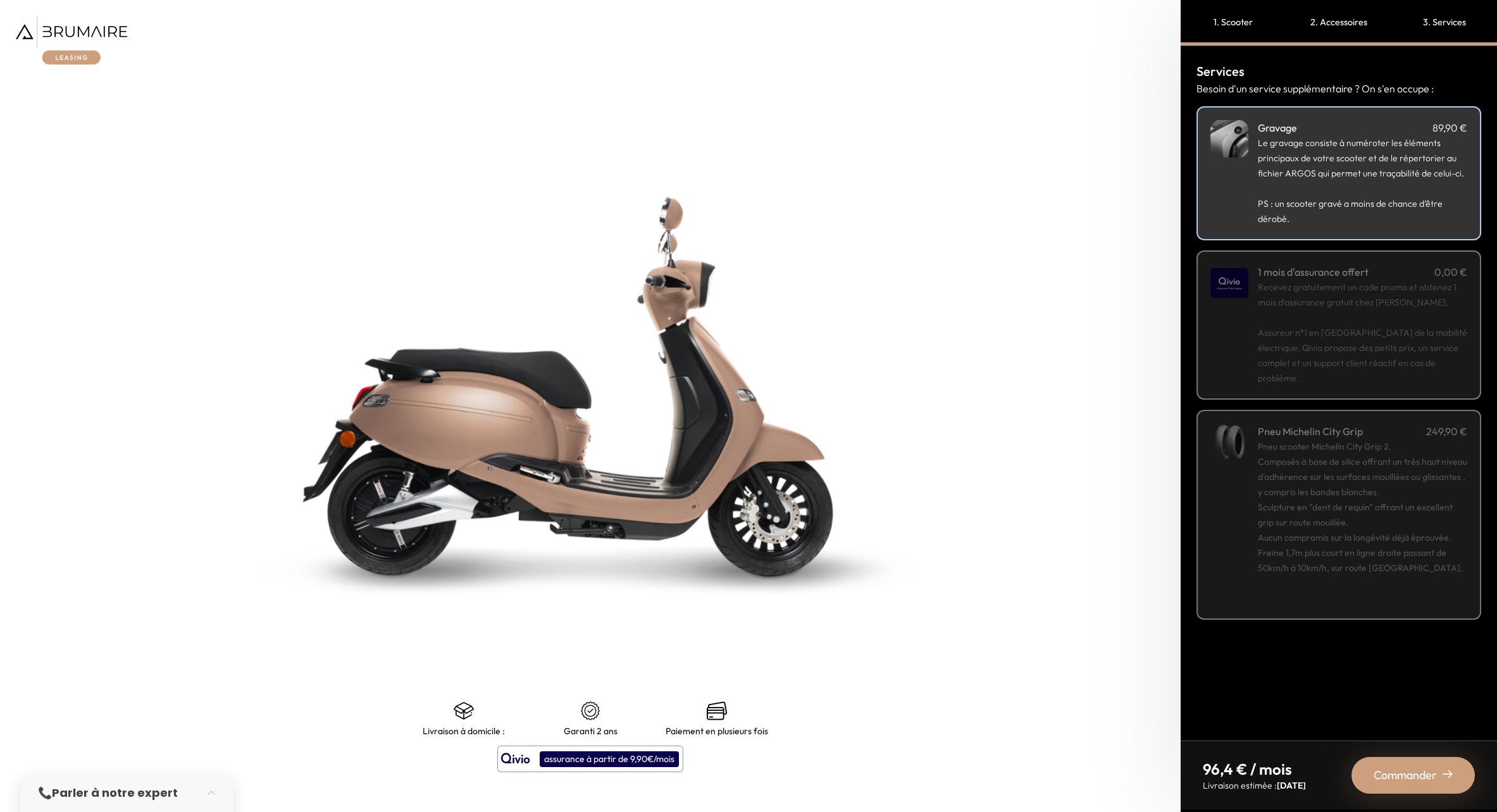
click at [1422, 768] on span "Commander" at bounding box center [1405, 776] width 63 height 18
